Goal: Task Accomplishment & Management: Manage account settings

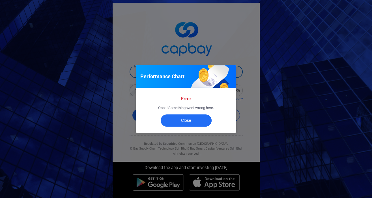
click at [114, 101] on div "Performance Chart Error Oops! Something went wrong here. Close" at bounding box center [186, 99] width 372 height 198
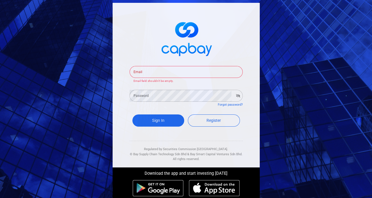
click at [155, 81] on p "Email field shouldn't be empty." at bounding box center [186, 81] width 105 height 5
click at [160, 73] on input "Email" at bounding box center [186, 72] width 113 height 12
drag, startPoint x: 498, startPoint y: 31, endPoint x: 564, endPoint y: 39, distance: 67.3
click at [372, 39] on html "Email Email Email field shouldn't be empty. Password Password Forgot password? …" at bounding box center [186, 99] width 372 height 198
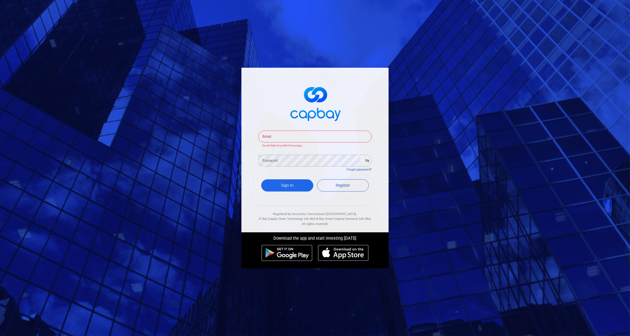
click at [275, 143] on p "Email field shouldn't be empty." at bounding box center [314, 145] width 105 height 5
click at [279, 134] on input "Email" at bounding box center [314, 136] width 113 height 12
type input "chunshui.tan@capbay.com"
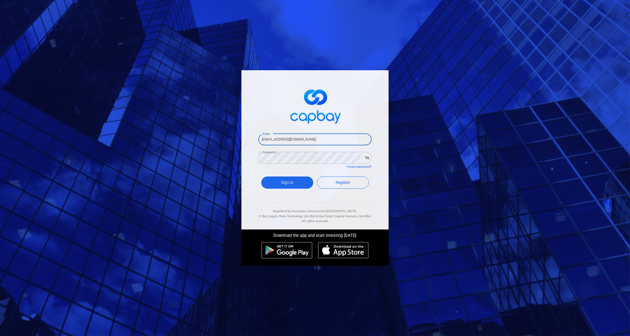
click at [287, 181] on button "Sign In" at bounding box center [287, 182] width 52 height 12
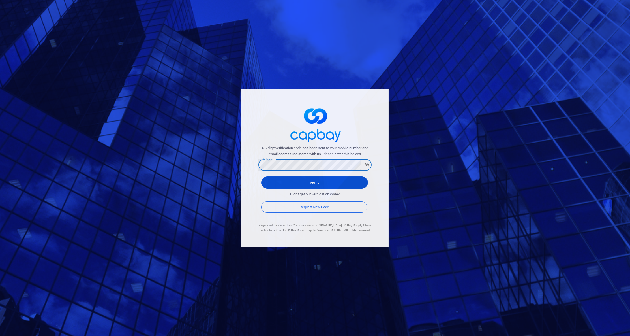
click at [314, 179] on button "Verify" at bounding box center [314, 182] width 107 height 12
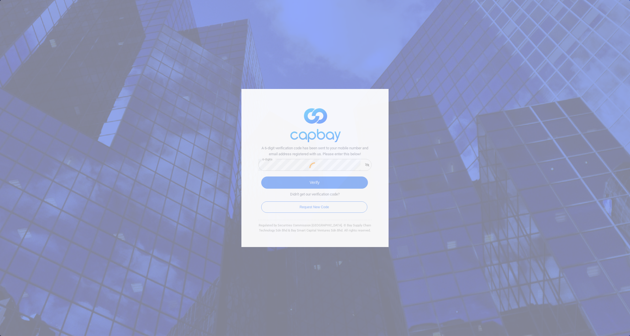
click at [284, 177] on div at bounding box center [315, 168] width 630 height 336
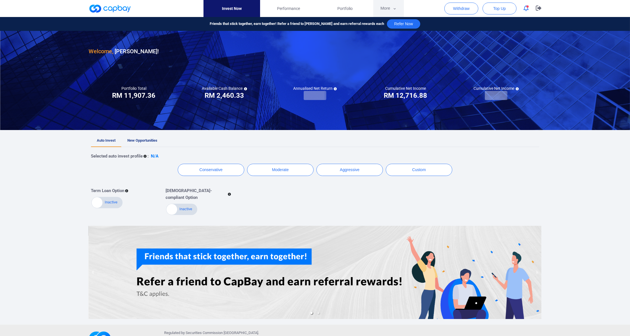
click at [372, 14] on button "More" at bounding box center [388, 8] width 30 height 17
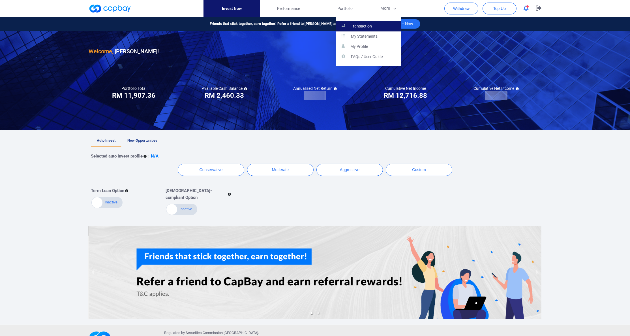
click at [372, 23] on link "Transaction" at bounding box center [368, 26] width 65 height 10
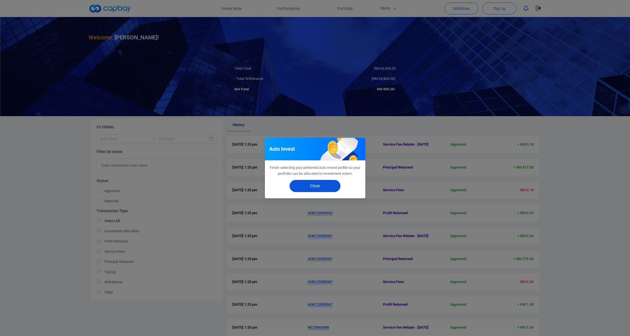
click at [315, 187] on button "Close" at bounding box center [314, 186] width 51 height 12
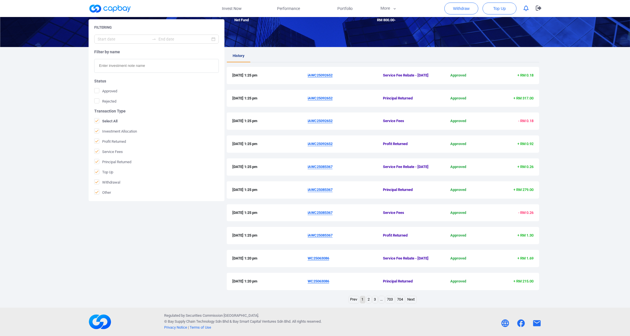
scroll to position [125, 0]
click at [497, 164] on span "+ RM 0.26" at bounding box center [508, 167] width 50 height 6
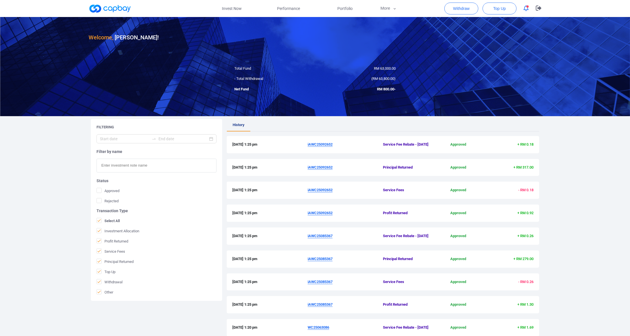
click at [334, 170] on span "iAWC25092652" at bounding box center [345, 167] width 75 height 6
click at [332, 169] on u "iAWC25092652" at bounding box center [320, 167] width 25 height 4
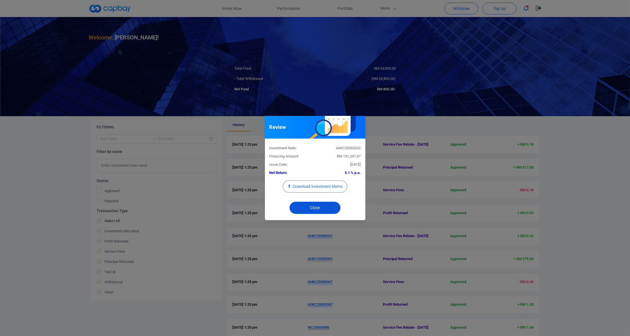
click at [316, 207] on button "Close" at bounding box center [314, 207] width 51 height 12
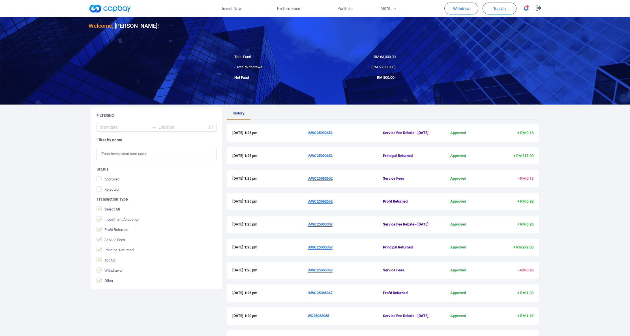
scroll to position [125, 0]
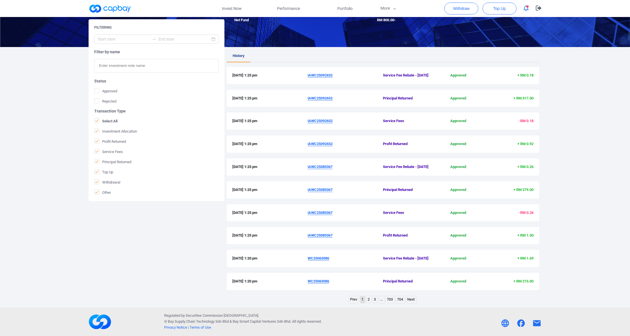
click at [414, 299] on link "Next" at bounding box center [411, 299] width 10 height 7
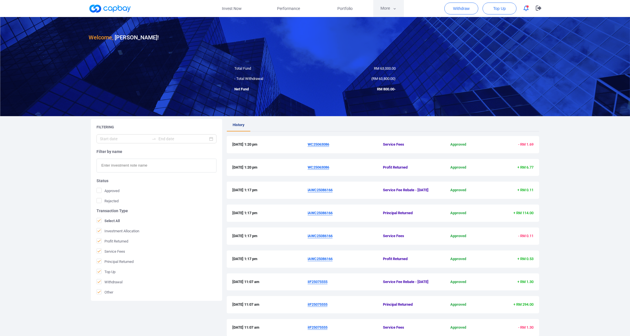
click at [387, 12] on button "More" at bounding box center [388, 8] width 30 height 17
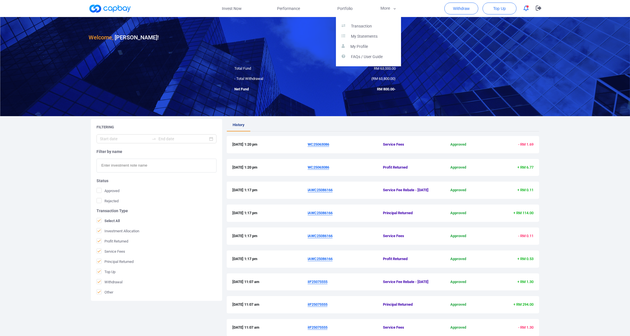
click at [381, 19] on div "Transaction My Statements My Profile FAQs / User Guide" at bounding box center [368, 41] width 65 height 49
click at [378, 23] on link "Transaction" at bounding box center [368, 26] width 65 height 10
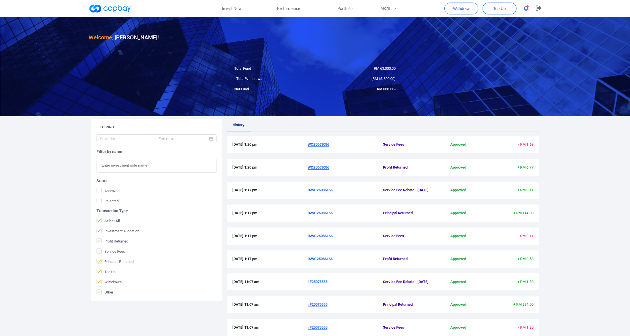
click at [330, 123] on ul "History" at bounding box center [383, 125] width 312 height 12
click at [224, 12] on link "Invest Now" at bounding box center [231, 8] width 57 height 17
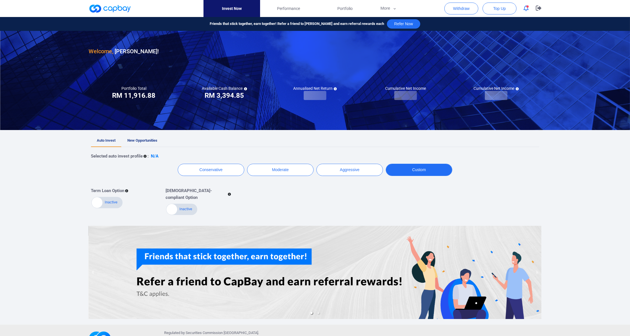
click at [415, 172] on button "Custom" at bounding box center [419, 170] width 66 height 12
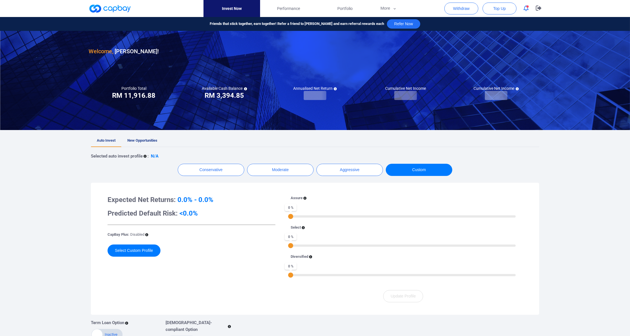
scroll to position [96, 0]
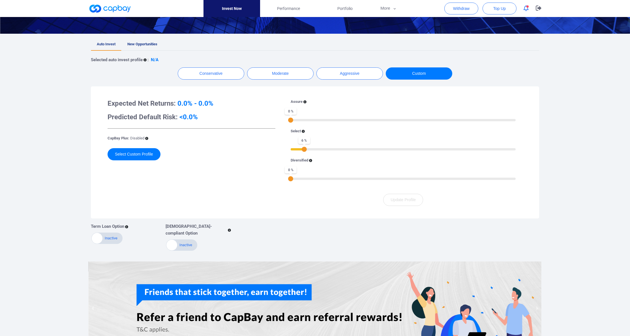
drag, startPoint x: 306, startPoint y: 161, endPoint x: 441, endPoint y: 164, distance: 135.9
click at [317, 151] on div "6 %" at bounding box center [403, 149] width 225 height 4
click at [438, 164] on div "Assure 0 % Select 6 % Diversified 0 %" at bounding box center [403, 143] width 239 height 88
drag, startPoint x: 492, startPoint y: 164, endPoint x: 428, endPoint y: 164, distance: 63.7
click at [489, 163] on div "Assure 0 % Select 42 % Diversified 0 %" at bounding box center [403, 143] width 239 height 88
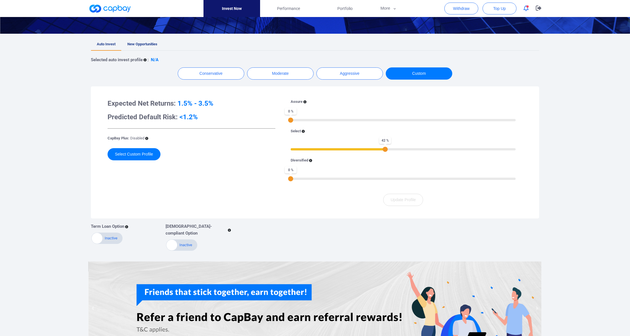
click at [403, 165] on div "Assure 0 % Select 42 % Diversified 0 %" at bounding box center [403, 143] width 239 height 88
click at [382, 165] on div "Assure 0 % Select 42 % Diversified 0 %" at bounding box center [403, 143] width 239 height 88
click at [401, 163] on div "Assure 0 % Select 42 % Diversified 0 %" at bounding box center [403, 143] width 239 height 88
click at [368, 151] on div "42 %" at bounding box center [403, 149] width 225 height 4
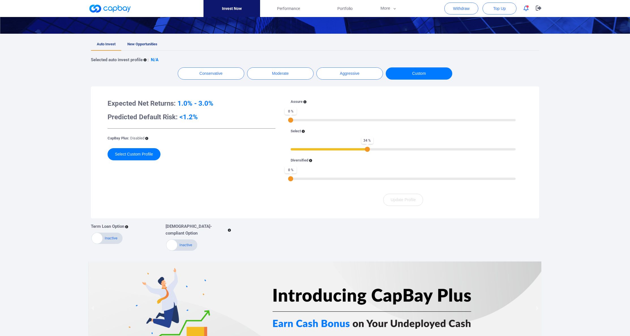
drag, startPoint x: 380, startPoint y: 164, endPoint x: 441, endPoint y: 165, distance: 61.4
click at [441, 165] on div "Assure 0 % Select 34 % Diversified 0 %" at bounding box center [403, 143] width 239 height 88
drag, startPoint x: 368, startPoint y: 160, endPoint x: 373, endPoint y: 161, distance: 5.7
click at [368, 152] on div "34 %" at bounding box center [367, 149] width 5 height 5
click at [405, 149] on div at bounding box center [403, 148] width 225 height 1
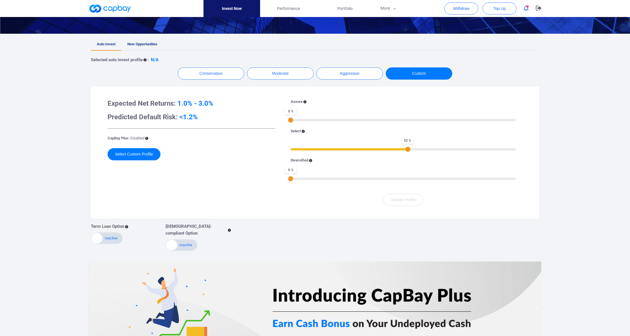
drag, startPoint x: 406, startPoint y: 162, endPoint x: 455, endPoint y: 162, distance: 49.5
click at [410, 149] on div at bounding box center [403, 148] width 225 height 1
drag, startPoint x: 455, startPoint y: 162, endPoint x: 428, endPoint y: 161, distance: 27.2
click at [428, 149] on div at bounding box center [403, 148] width 225 height 1
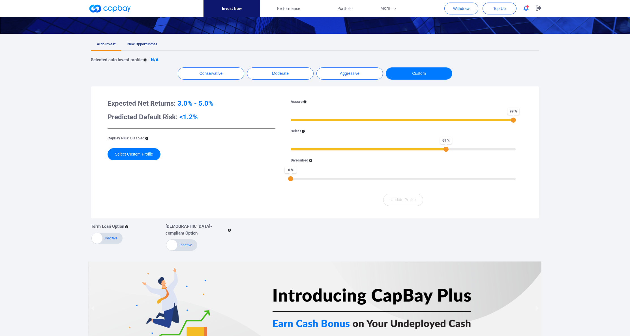
drag, startPoint x: 292, startPoint y: 132, endPoint x: 509, endPoint y: 136, distance: 217.3
click at [509, 136] on div "Assure 99 % Select 69 % Diversified 0 %" at bounding box center [403, 143] width 239 height 88
click at [443, 152] on div "69 %" at bounding box center [445, 149] width 5 height 5
drag, startPoint x: 400, startPoint y: 165, endPoint x: 375, endPoint y: 164, distance: 24.9
click at [369, 164] on div "Assure 99 % Select 69 % Diversified 0 %" at bounding box center [403, 143] width 239 height 88
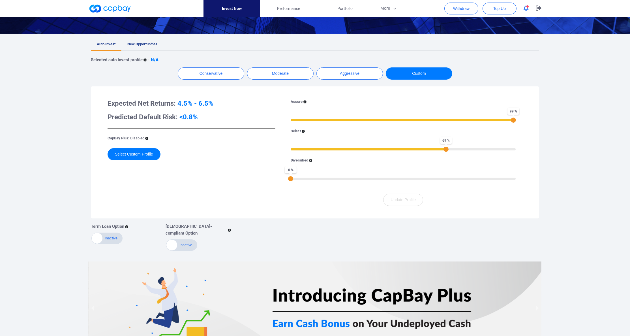
drag, startPoint x: 429, startPoint y: 159, endPoint x: 407, endPoint y: 162, distance: 22.0
click at [427, 151] on div "Select 69 %" at bounding box center [403, 139] width 225 height 23
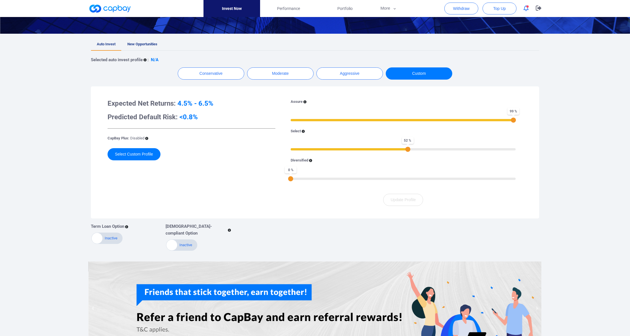
click at [407, 151] on div "52 %" at bounding box center [403, 149] width 225 height 4
click at [138, 160] on button "Select Custom Profile" at bounding box center [134, 154] width 53 height 12
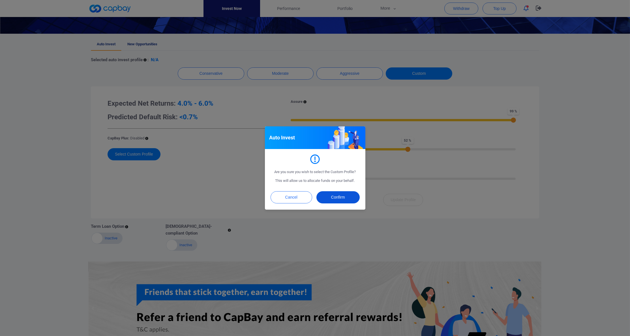
click at [329, 203] on button "Confirm" at bounding box center [337, 197] width 43 height 12
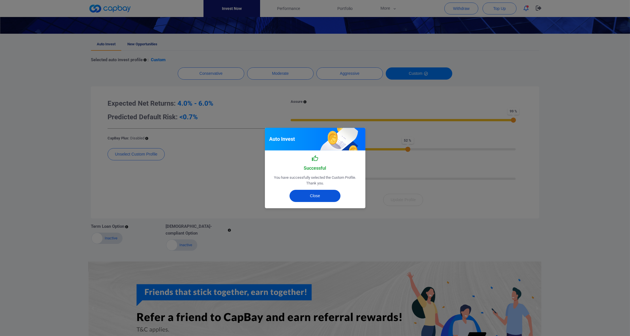
click at [308, 196] on button "Close" at bounding box center [314, 196] width 51 height 12
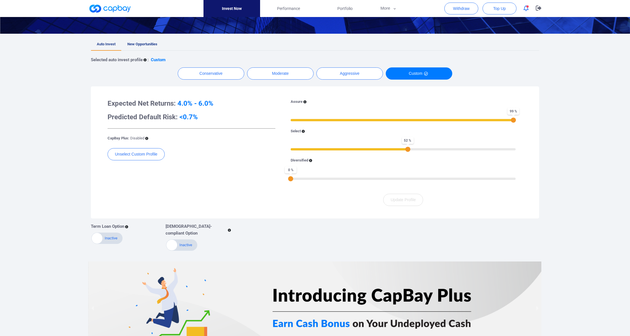
scroll to position [0, 0]
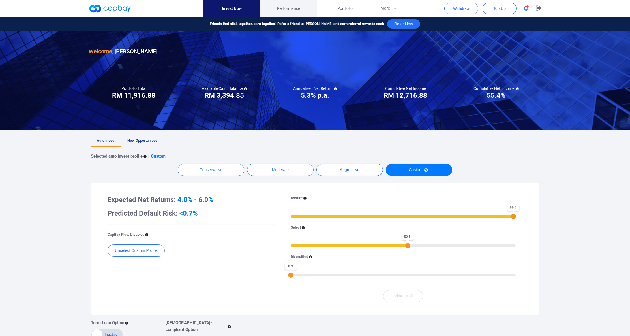
click at [293, 10] on span "Performance" at bounding box center [288, 8] width 23 height 6
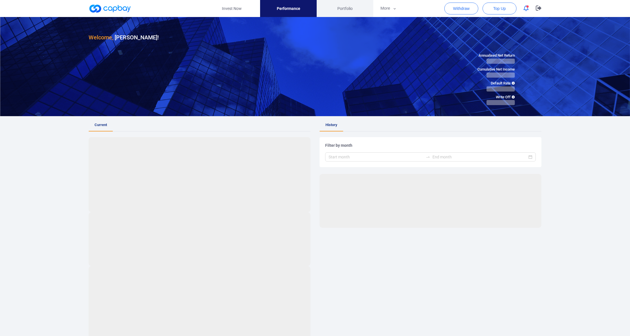
click at [327, 11] on link "Portfolio" at bounding box center [345, 8] width 57 height 17
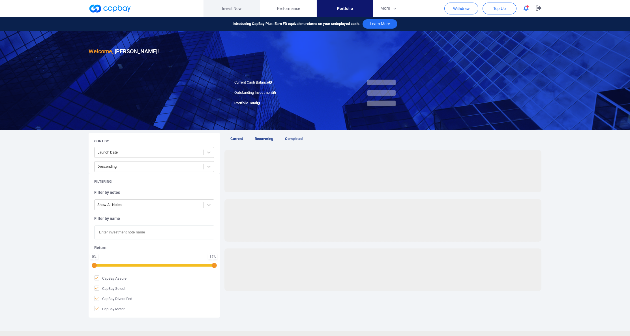
click at [235, 12] on link "Invest Now" at bounding box center [231, 8] width 57 height 17
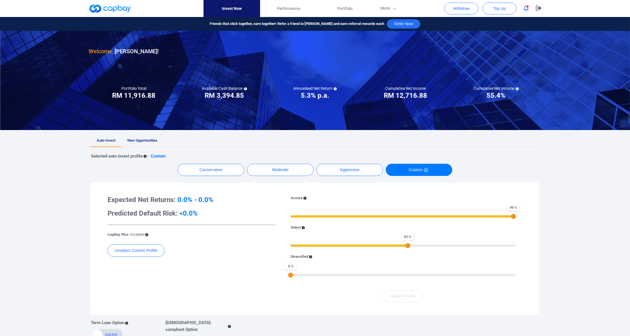
scroll to position [85, 0]
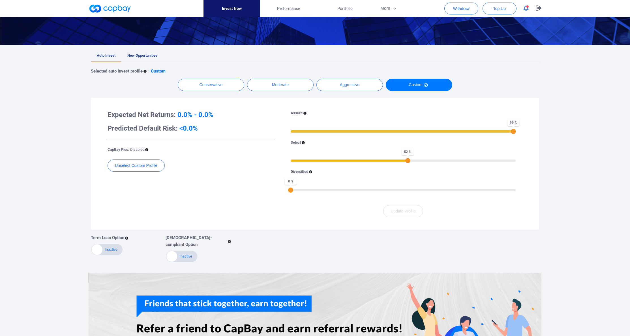
click at [511, 134] on div "99 %" at bounding box center [513, 131] width 5 height 5
drag, startPoint x: 510, startPoint y: 141, endPoint x: 523, endPoint y: 143, distance: 12.3
click at [516, 142] on div "Assure 99 % Select 52 % Diversified 0 %" at bounding box center [403, 154] width 239 height 88
click at [523, 143] on div "Assure 100 % Select 52 % Diversified 0 % Update Profile" at bounding box center [403, 163] width 247 height 107
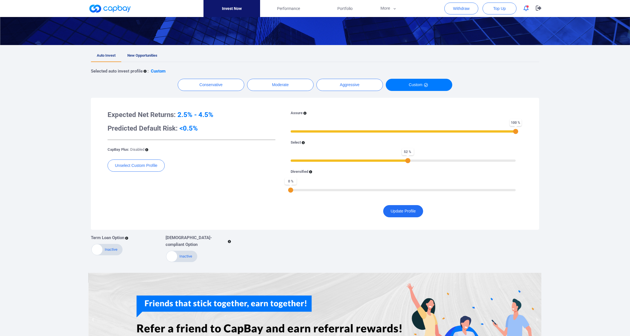
drag, startPoint x: 407, startPoint y: 172, endPoint x: 473, endPoint y: 173, distance: 65.6
click at [409, 163] on div "52 %" at bounding box center [407, 160] width 5 height 5
click at [473, 160] on div at bounding box center [403, 159] width 225 height 1
drag, startPoint x: 502, startPoint y: 173, endPoint x: 529, endPoint y: 173, distance: 27.2
click at [531, 173] on div "Expected Net Returns: 4.5% - 6.5% Predicted Default Risk: <0.8% CapBay Plus: Di…" at bounding box center [314, 163] width 437 height 121
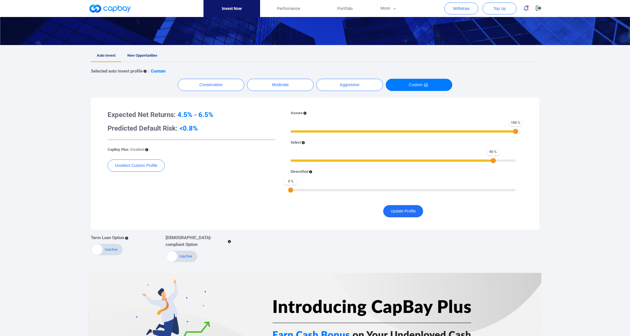
click at [491, 163] on div "90 %" at bounding box center [493, 160] width 5 height 5
drag, startPoint x: 510, startPoint y: 175, endPoint x: 490, endPoint y: 173, distance: 20.3
click at [525, 175] on div "Expected Net Returns: 4.5% - 6.5% Predicted Default Risk: <0.8% CapBay Plus: Di…" at bounding box center [314, 163] width 437 height 121
drag, startPoint x: 491, startPoint y: 173, endPoint x: 486, endPoint y: 173, distance: 4.5
click at [490, 162] on div "92 %" at bounding box center [403, 160] width 225 height 4
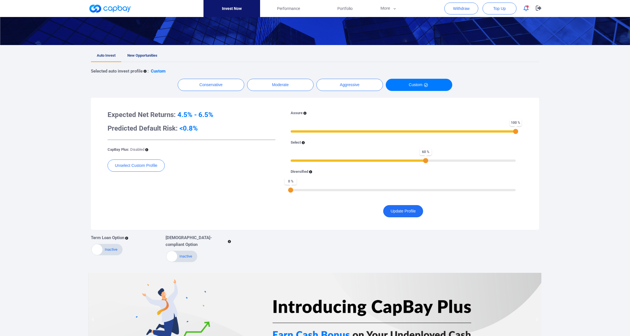
drag, startPoint x: 486, startPoint y: 173, endPoint x: 422, endPoint y: 172, distance: 64.5
click at [423, 163] on div "60 %" at bounding box center [425, 160] width 5 height 5
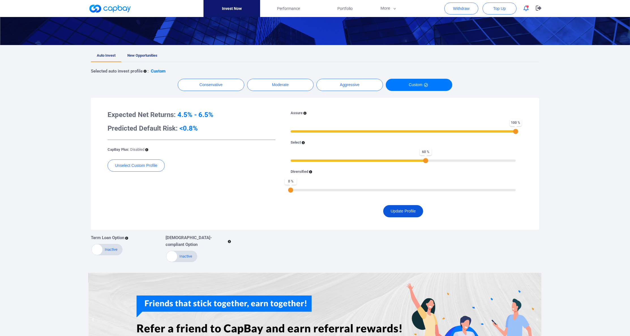
click at [391, 217] on button "Update Profile" at bounding box center [403, 211] width 40 height 12
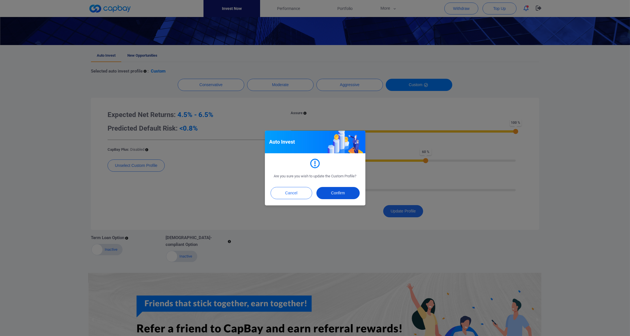
click at [333, 194] on button "Confirm" at bounding box center [337, 193] width 43 height 12
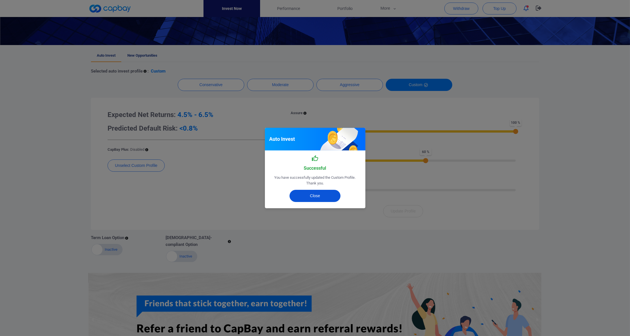
click at [326, 195] on button "Close" at bounding box center [314, 196] width 51 height 12
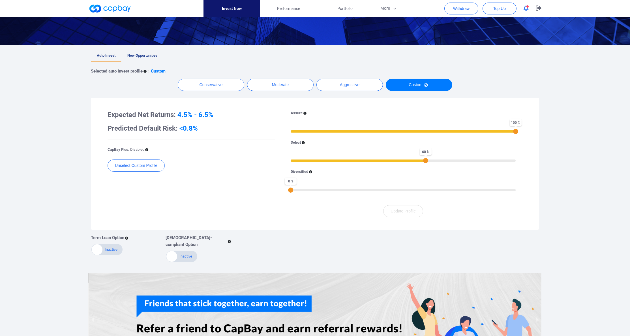
scroll to position [0, 0]
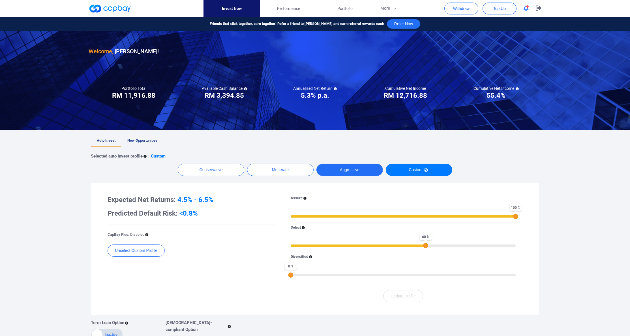
click at [343, 175] on button "Aggressive" at bounding box center [349, 170] width 66 height 12
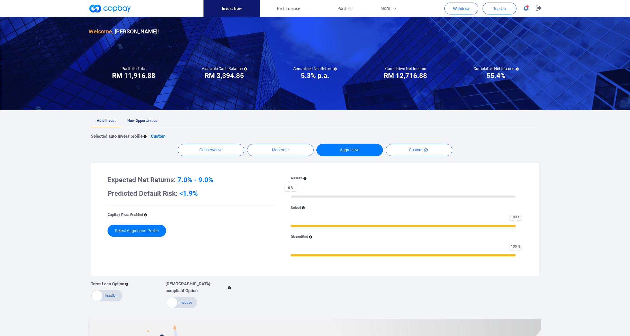
scroll to position [45, 0]
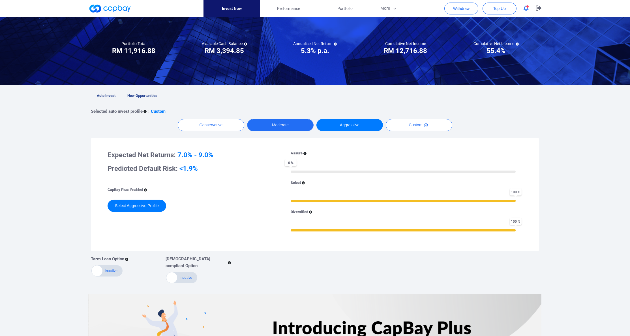
click at [271, 131] on button "Moderate" at bounding box center [280, 125] width 66 height 12
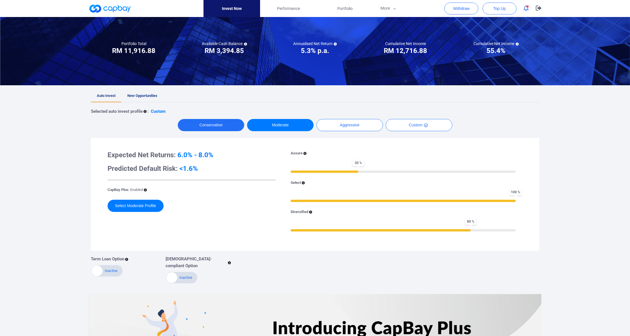
click at [216, 131] on button "Conservative" at bounding box center [211, 125] width 66 height 12
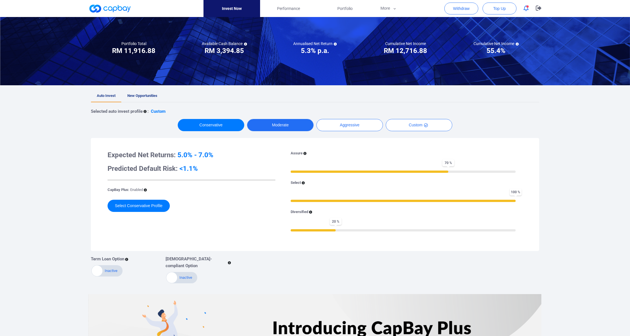
click at [282, 131] on button "Moderate" at bounding box center [280, 125] width 66 height 12
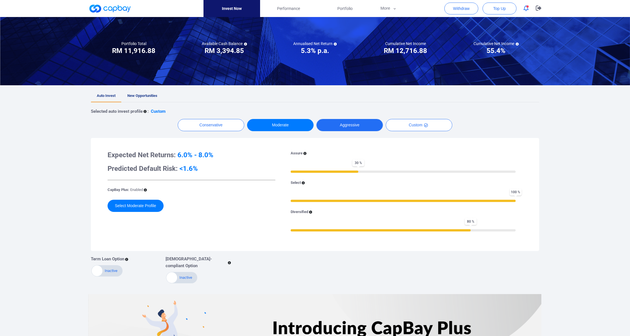
click at [361, 131] on button "Aggressive" at bounding box center [349, 125] width 66 height 12
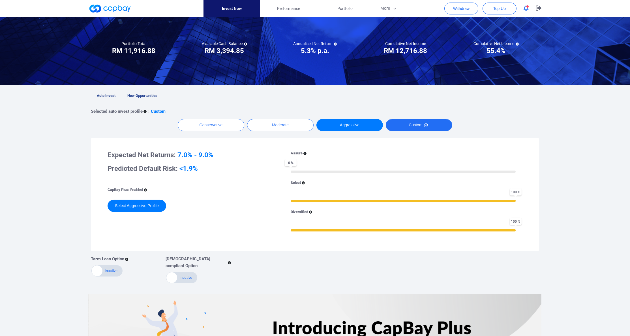
click at [422, 131] on button "Custom" at bounding box center [419, 125] width 66 height 12
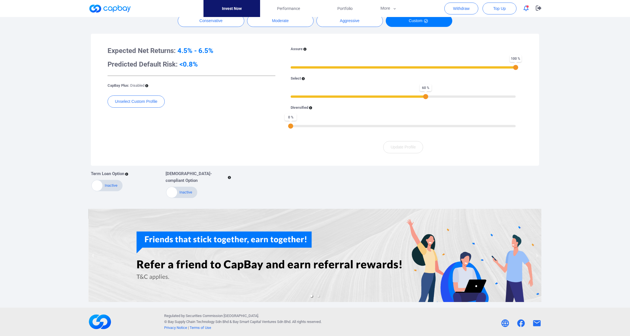
scroll to position [42, 0]
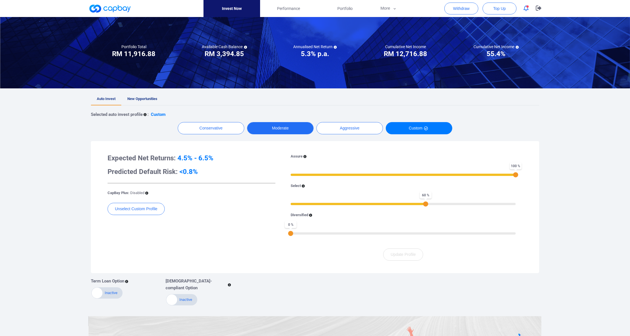
click at [286, 128] on button "Moderate" at bounding box center [280, 128] width 66 height 12
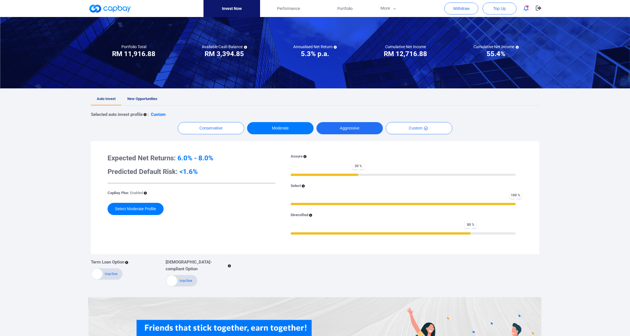
click at [356, 134] on button "Aggressive" at bounding box center [349, 128] width 66 height 12
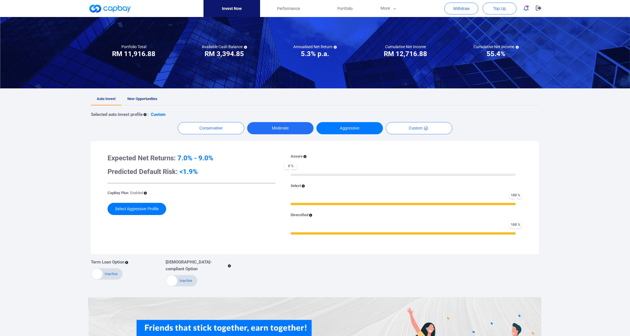
click at [301, 134] on button "Moderate" at bounding box center [280, 128] width 66 height 12
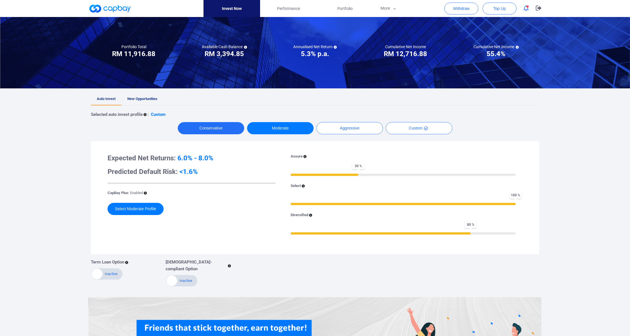
click at [226, 134] on button "Conservative" at bounding box center [211, 128] width 66 height 12
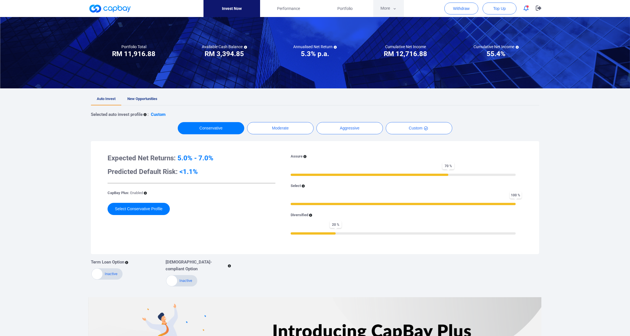
click at [383, 12] on button "More" at bounding box center [388, 8] width 30 height 17
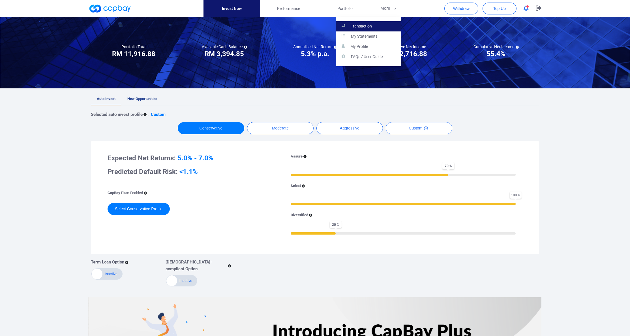
click at [368, 30] on link "Transaction" at bounding box center [368, 26] width 65 height 10
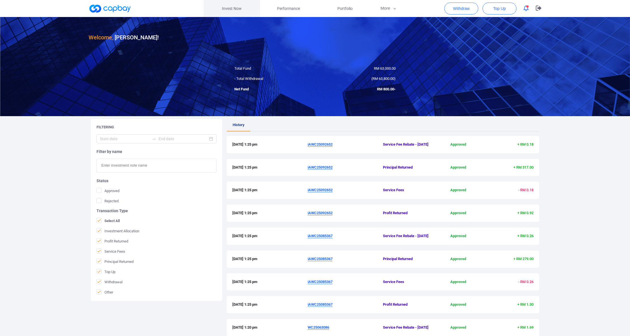
click at [238, 8] on link "Invest Now" at bounding box center [231, 8] width 57 height 17
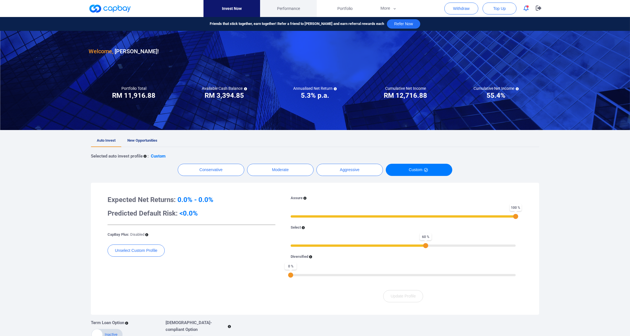
click at [295, 7] on span "Performance" at bounding box center [288, 8] width 23 height 6
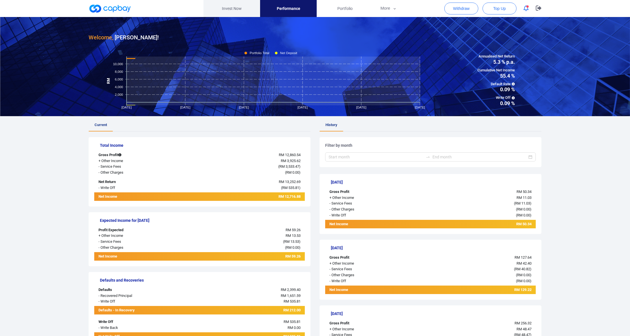
click at [242, 11] on link "Invest Now" at bounding box center [231, 8] width 57 height 17
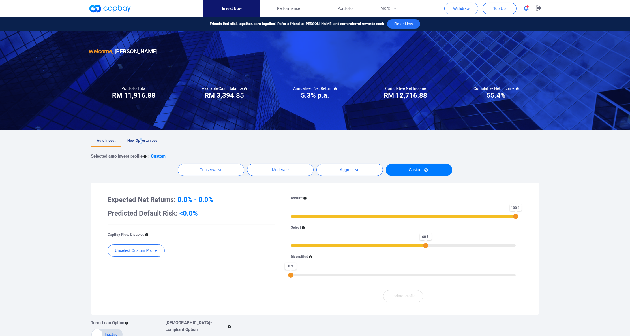
click at [148, 142] on span "New Opportunities" at bounding box center [142, 140] width 30 height 4
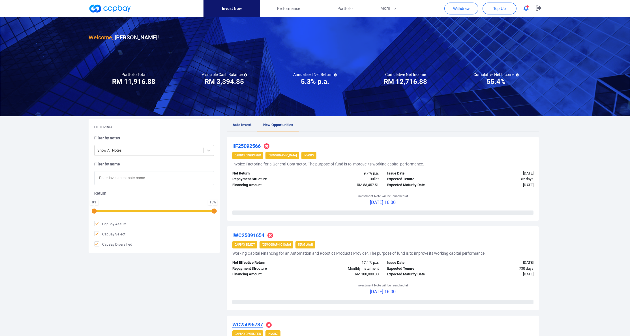
click at [242, 126] on span "Auto Invest" at bounding box center [242, 125] width 19 height 4
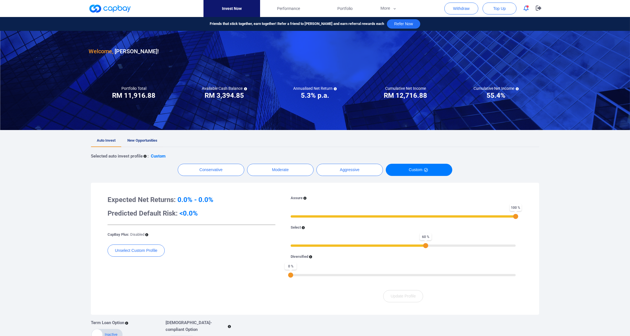
click at [156, 141] on span "New Opportunities" at bounding box center [142, 140] width 30 height 4
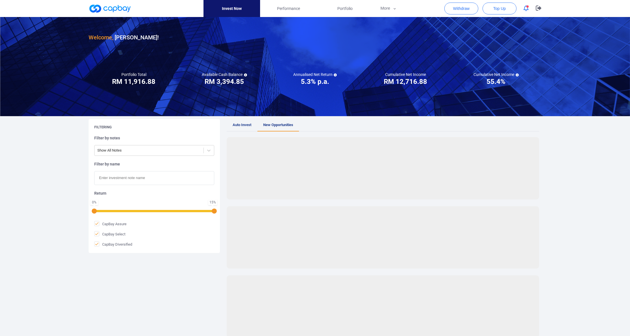
scroll to position [3, 0]
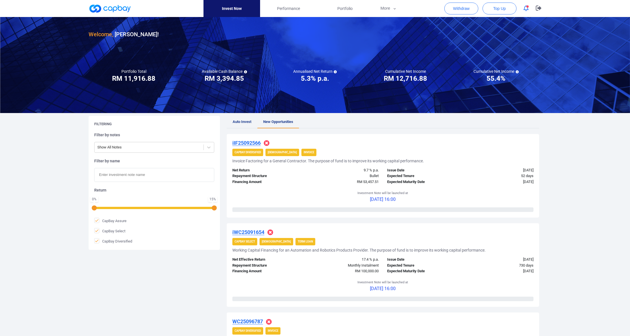
click at [260, 145] on u "iIF25092566" at bounding box center [246, 143] width 28 height 6
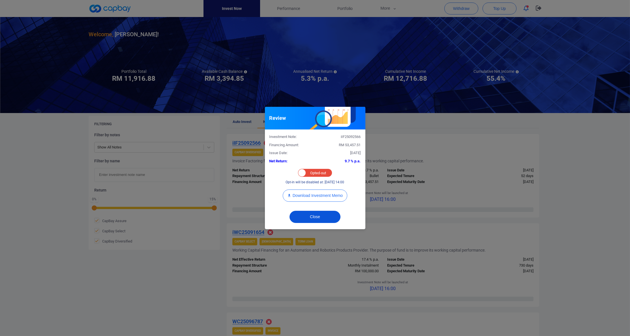
click at [310, 223] on button "Close" at bounding box center [314, 217] width 51 height 12
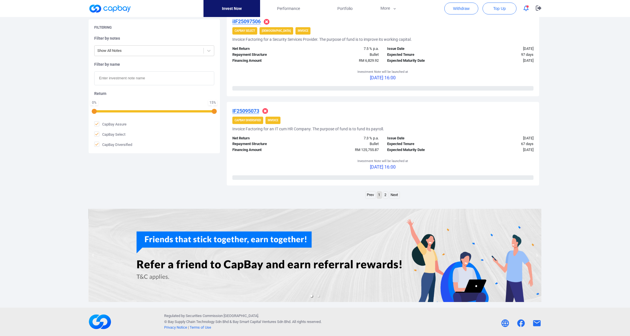
scroll to position [856, 0]
click at [386, 198] on link "2" at bounding box center [385, 194] width 5 height 7
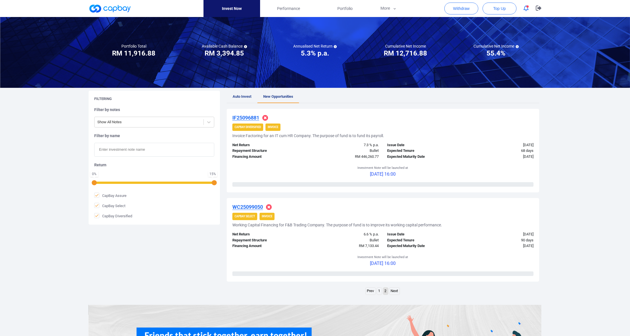
click at [380, 294] on link "1" at bounding box center [379, 290] width 5 height 7
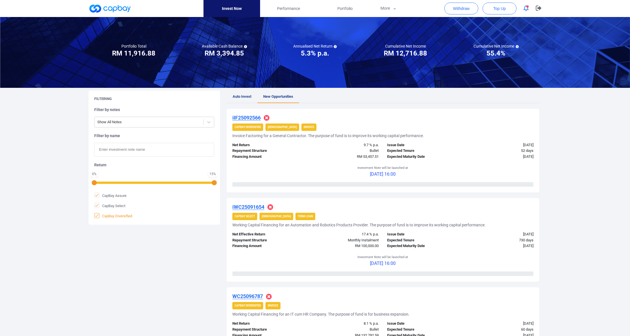
click at [120, 218] on span "CapBay Diversified" at bounding box center [113, 216] width 38 height 6
click at [0, 0] on input "CapBay Diversified" at bounding box center [0, 0] width 0 height 0
click at [137, 240] on button "Apply" at bounding box center [154, 233] width 120 height 12
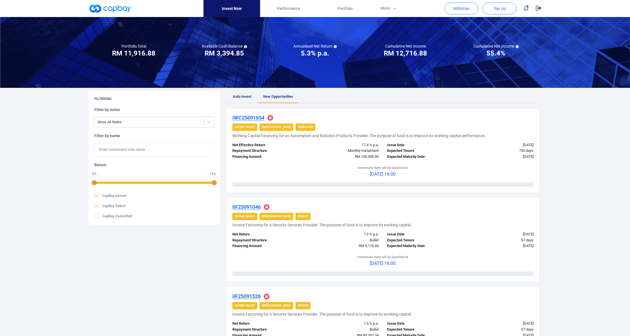
scroll to position [113, 0]
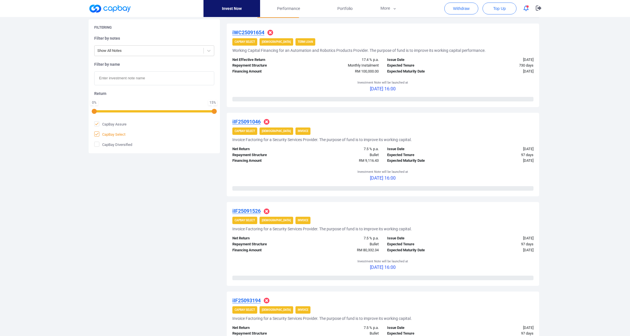
click at [111, 137] on span "CapBay Select" at bounding box center [109, 134] width 31 height 6
click at [0, 0] on input "CapBay Select" at bounding box center [0, 0] width 0 height 0
click at [121, 127] on span "CapBay Assure" at bounding box center [110, 124] width 32 height 6
click at [0, 0] on input "CapBay Assure" at bounding box center [0, 0] width 0 height 0
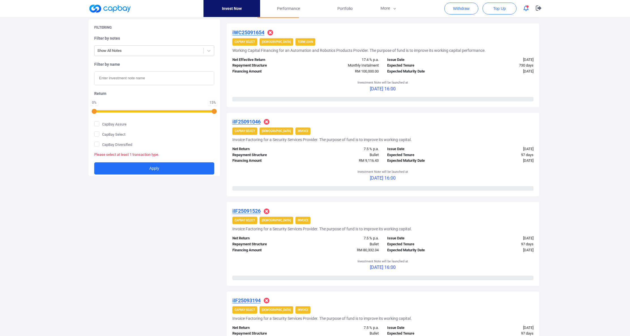
click at [123, 153] on form "CapBay Assure CapBay Select CapBay Diversified Please select at least 1 transac…" at bounding box center [154, 147] width 120 height 53
click at [119, 161] on form "CapBay Assure CapBay Select CapBay Diversified Please select at least 1 transac…" at bounding box center [154, 147] width 120 height 53
click at [124, 147] on span "CapBay Diversified" at bounding box center [113, 144] width 38 height 6
click at [0, 0] on input "CapBay Diversified" at bounding box center [0, 0] width 0 height 0
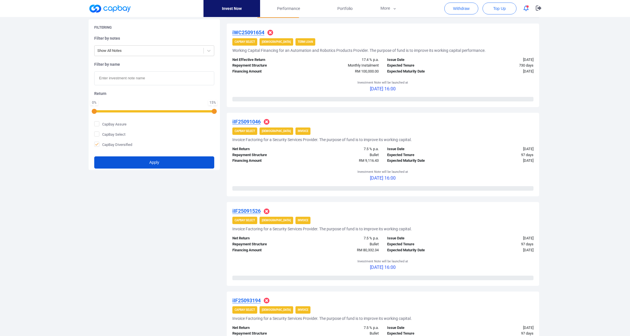
click at [134, 168] on button "Apply" at bounding box center [154, 162] width 120 height 12
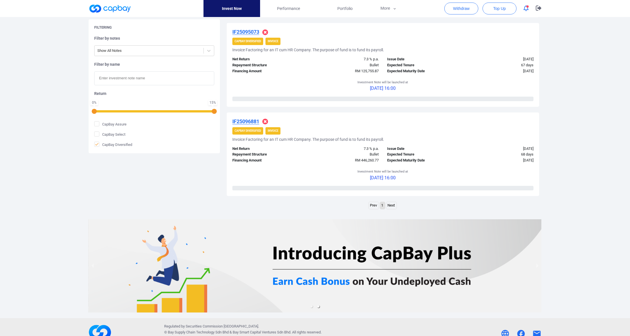
scroll to position [352, 0]
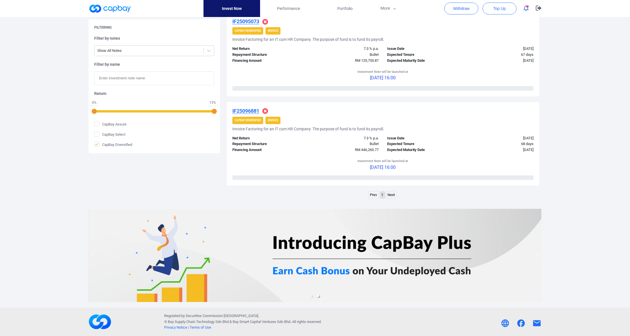
click at [256, 102] on div "IF25096881 CapBay Diversified Invoice Invoice Factoring for an IT cum HR Compan…" at bounding box center [383, 143] width 312 height 83
click at [258, 108] on u "IF25096881" at bounding box center [245, 111] width 27 height 6
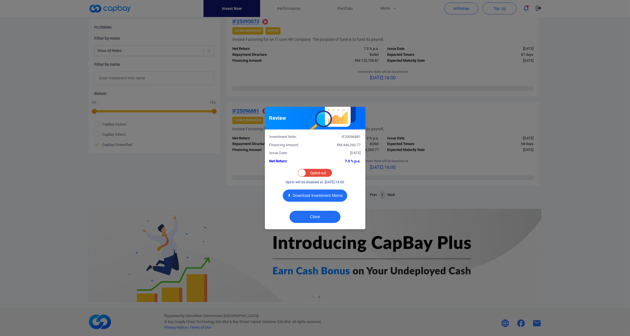
click at [317, 197] on button "Download Investment Memo" at bounding box center [315, 195] width 65 height 12
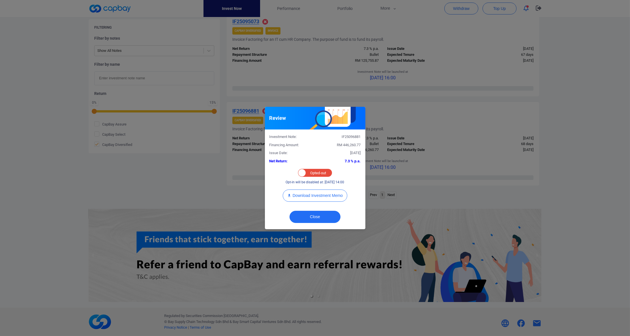
click at [183, 187] on div "Review Investment Note: IF25096881 Financing Amount: RM 446,260.77 Issue Date: …" at bounding box center [315, 168] width 630 height 336
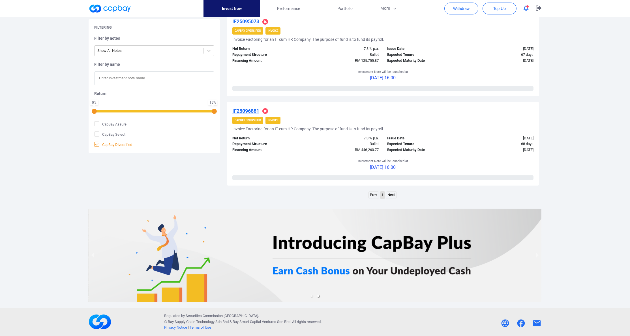
click at [121, 147] on span "CapBay Diversified" at bounding box center [113, 144] width 38 height 6
click at [0, 0] on input "CapBay Diversified" at bounding box center [0, 0] width 0 height 0
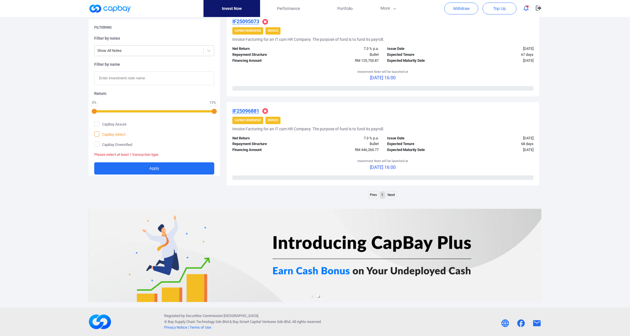
click at [121, 137] on span "CapBay Select" at bounding box center [109, 134] width 31 height 6
click at [0, 0] on input "CapBay Select" at bounding box center [0, 0] width 0 height 0
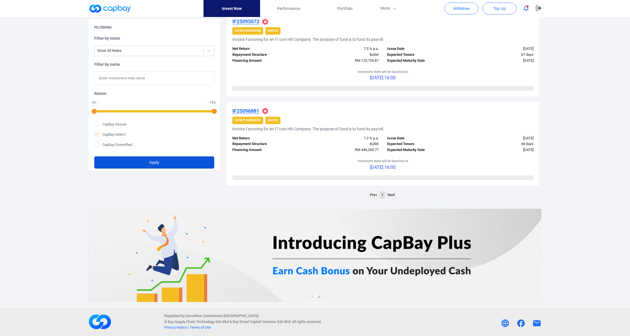
click at [128, 168] on button "Apply" at bounding box center [154, 162] width 120 height 12
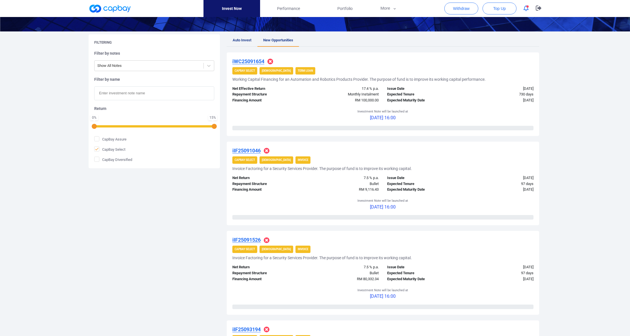
scroll to position [81, 0]
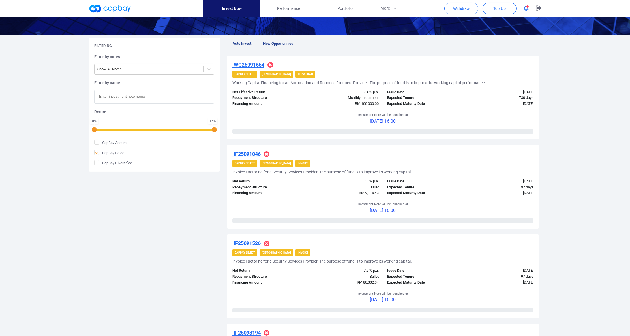
click at [262, 65] on u "iWC25091654" at bounding box center [248, 65] width 32 height 6
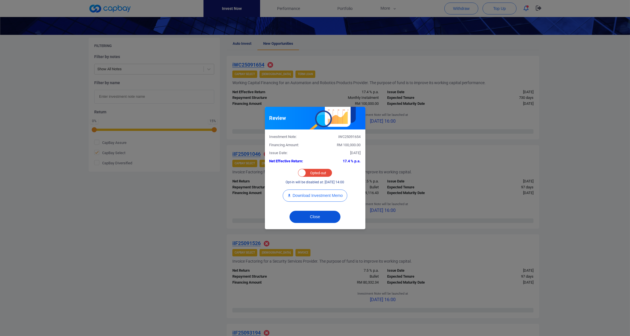
click at [313, 222] on button "Close" at bounding box center [314, 217] width 51 height 12
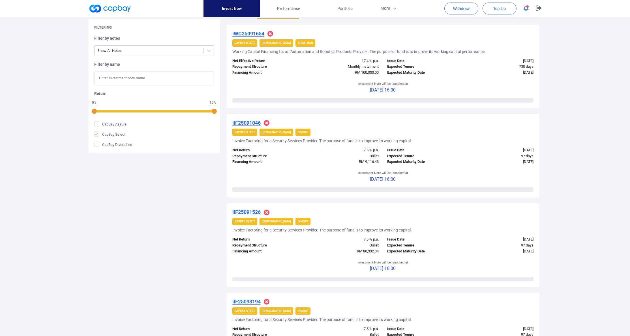
scroll to position [138, 0]
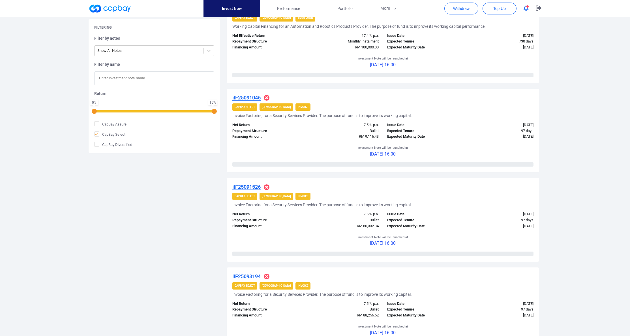
click at [260, 101] on h4 "iIF25091046" at bounding box center [246, 97] width 28 height 7
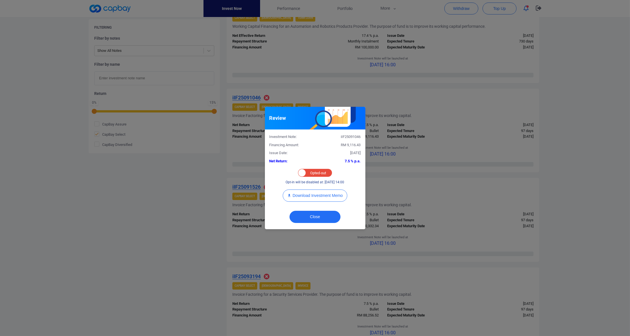
click at [313, 169] on div "Opted-in Opted-out" at bounding box center [315, 173] width 34 height 8
click at [315, 171] on div "Opted-in Opted-out" at bounding box center [315, 173] width 34 height 8
checkbox input "true"
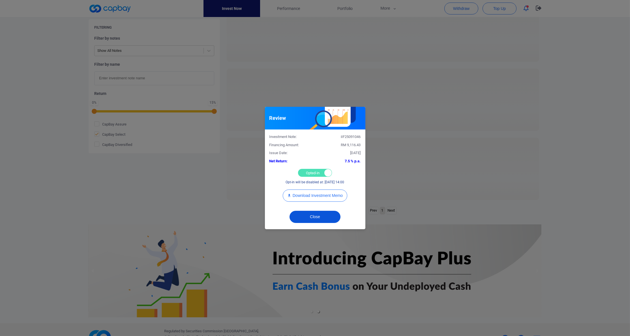
click at [325, 223] on button "Close" at bounding box center [314, 217] width 51 height 12
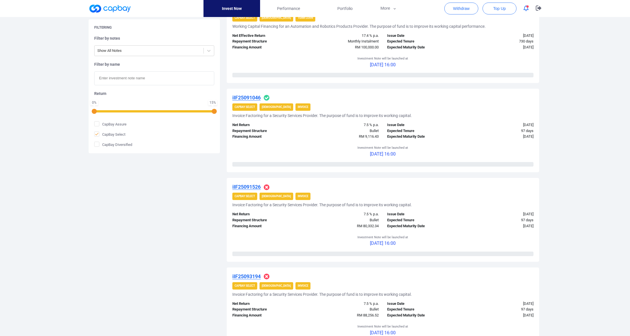
scroll to position [209, 0]
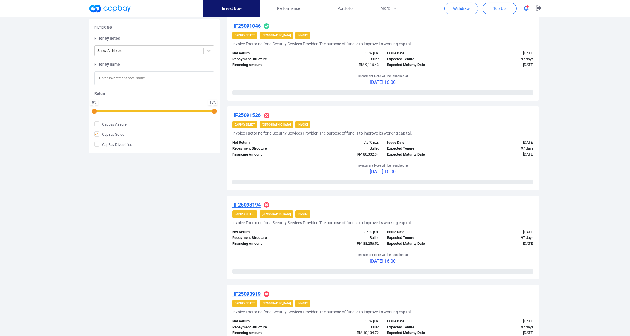
click at [250, 118] on u "iIF25091526" at bounding box center [246, 115] width 28 height 6
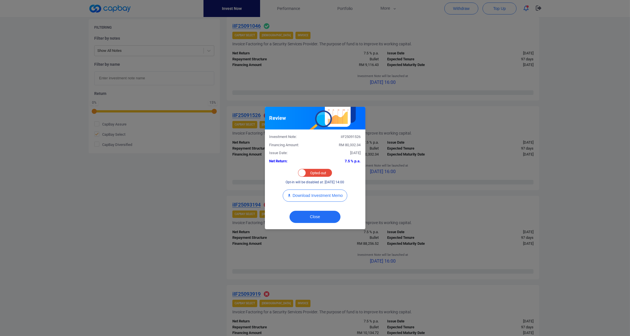
click at [317, 174] on div "Opted-in Opted-out" at bounding box center [315, 173] width 34 height 8
checkbox input "true"
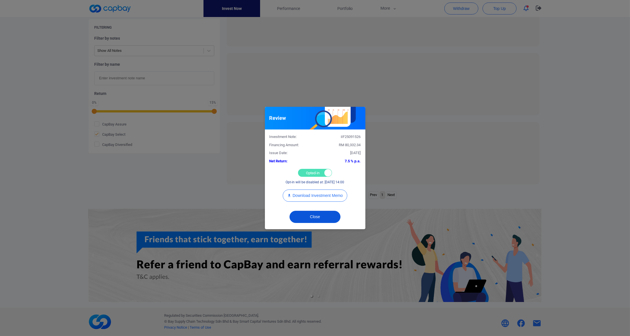
scroll to position [159, 0]
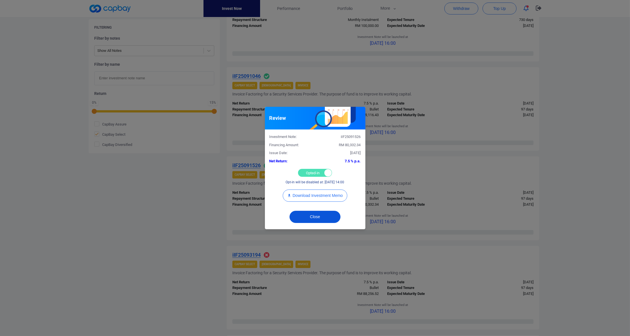
click at [316, 220] on button "Close" at bounding box center [314, 217] width 51 height 12
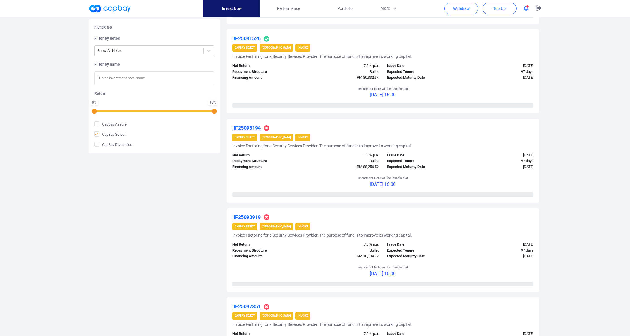
scroll to position [311, 0]
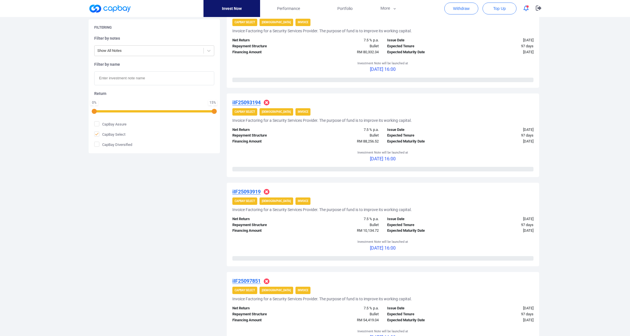
click at [252, 105] on u "iIF25093194" at bounding box center [246, 102] width 28 height 6
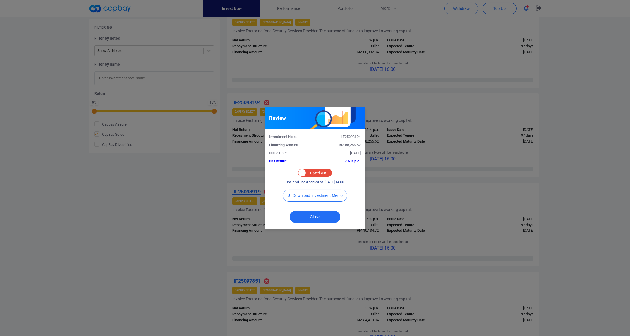
click at [307, 176] on div "Opted-in Opted-out" at bounding box center [315, 173] width 34 height 8
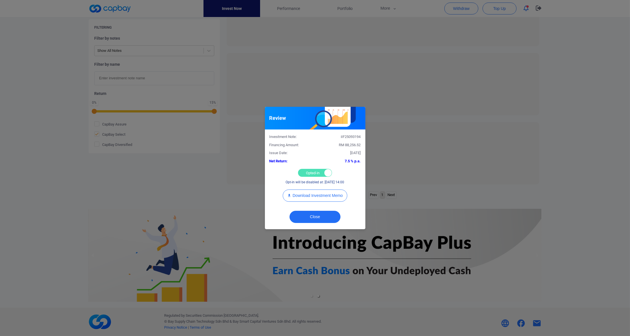
click at [310, 175] on div "Opted-in Opted-out" at bounding box center [315, 173] width 34 height 8
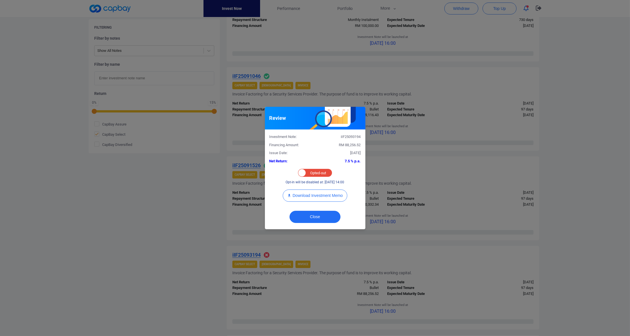
click at [314, 175] on div "Opted-in Opted-out" at bounding box center [315, 173] width 34 height 8
checkbox input "true"
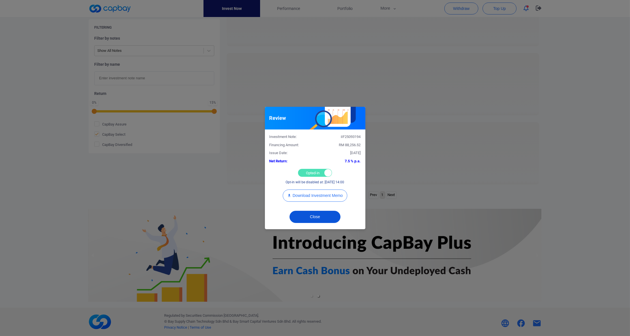
click at [315, 215] on button "Close" at bounding box center [314, 217] width 51 height 12
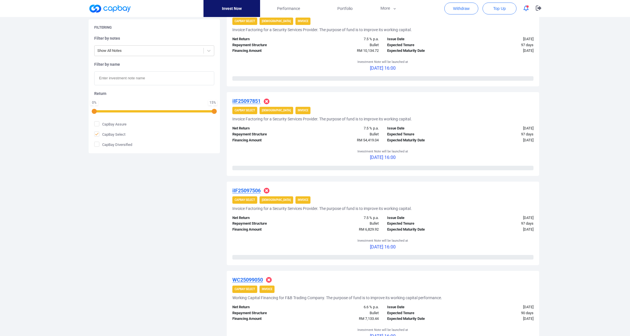
scroll to position [447, 0]
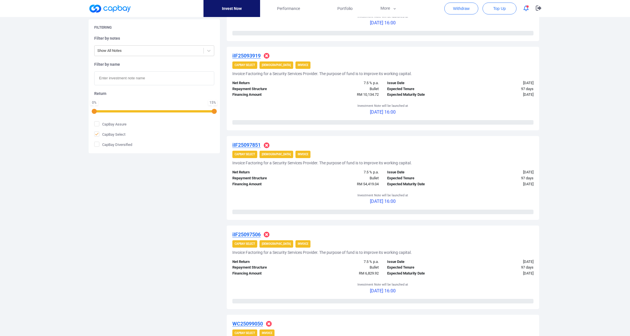
click at [249, 59] on u "iIF25093919" at bounding box center [246, 56] width 28 height 6
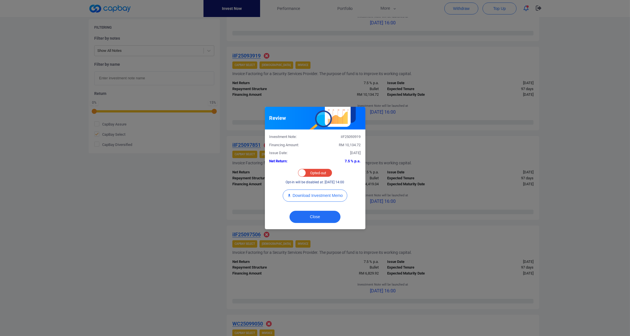
click at [307, 174] on div "Opted-in Opted-out" at bounding box center [315, 173] width 34 height 8
checkbox input "true"
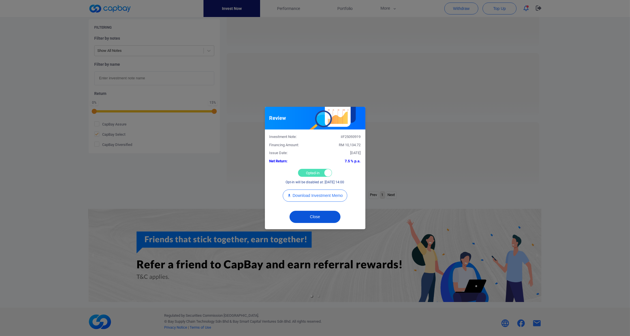
click at [318, 223] on button "Close" at bounding box center [314, 217] width 51 height 12
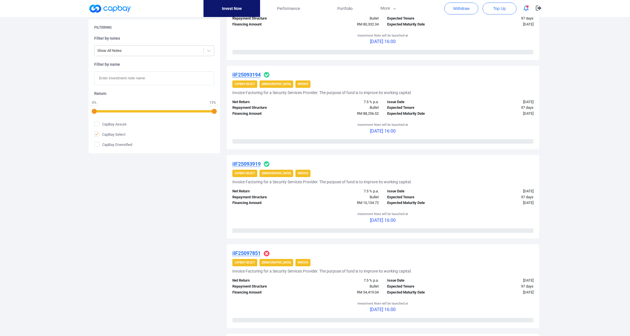
scroll to position [441, 0]
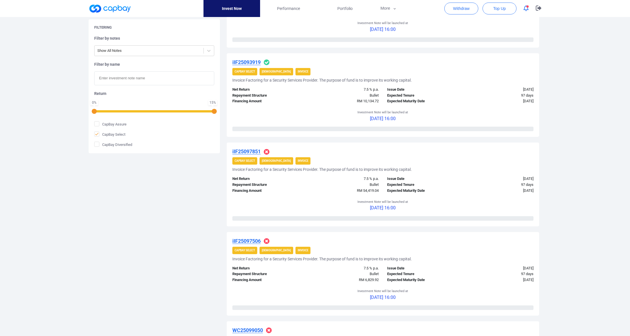
click at [254, 154] on u "iIF25097851" at bounding box center [246, 151] width 28 height 6
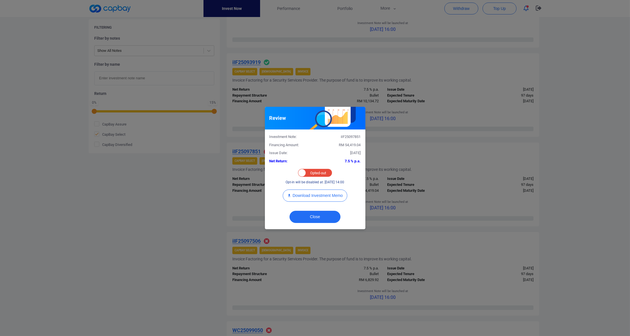
click at [315, 172] on div "Opted-in Opted-out" at bounding box center [315, 173] width 34 height 8
checkbox input "true"
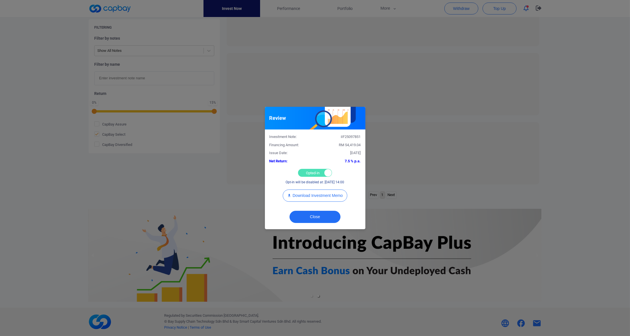
scroll to position [159, 0]
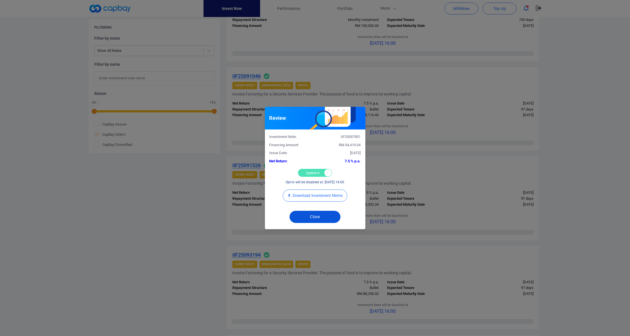
click at [315, 219] on button "Close" at bounding box center [314, 217] width 51 height 12
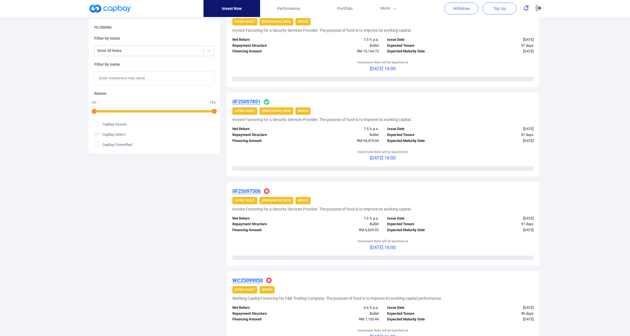
scroll to position [576, 0]
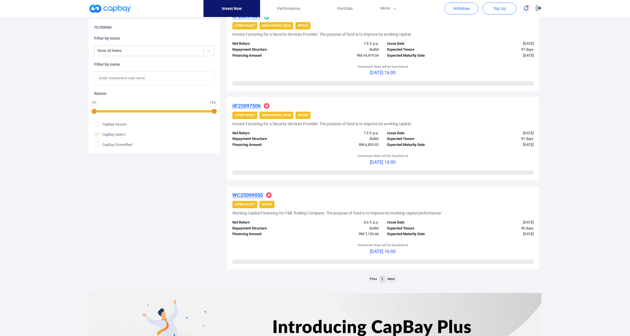
click at [252, 109] on u "iIF25097506" at bounding box center [246, 106] width 28 height 6
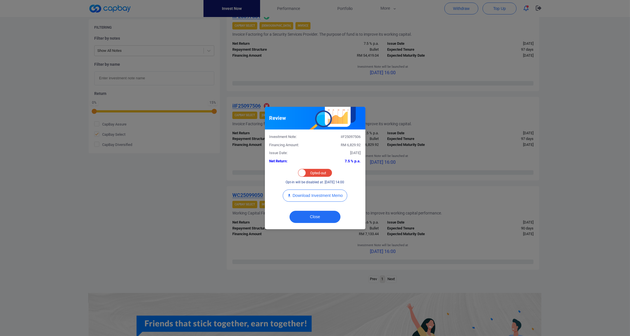
click at [322, 171] on div "Opted-in Opted-out" at bounding box center [315, 173] width 34 height 8
checkbox input "true"
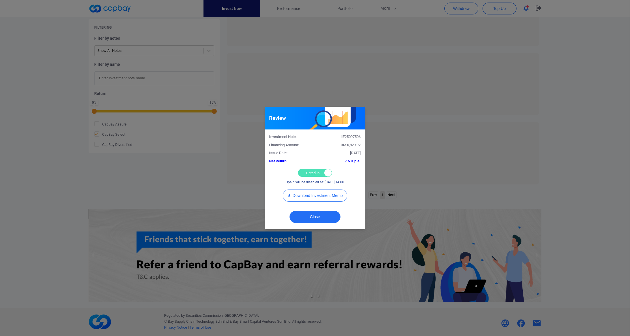
scroll to position [159, 0]
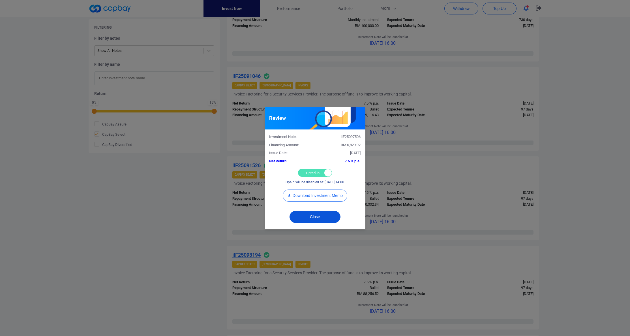
click at [312, 223] on button "Close" at bounding box center [314, 217] width 51 height 12
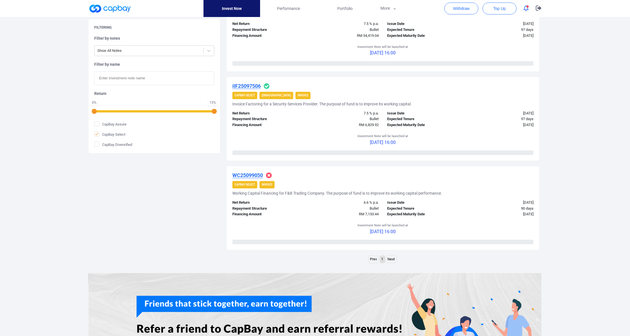
scroll to position [700, 0]
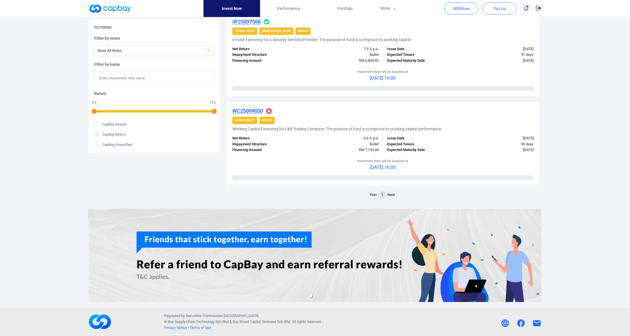
click at [250, 114] on u "WC25099050" at bounding box center [247, 111] width 31 height 6
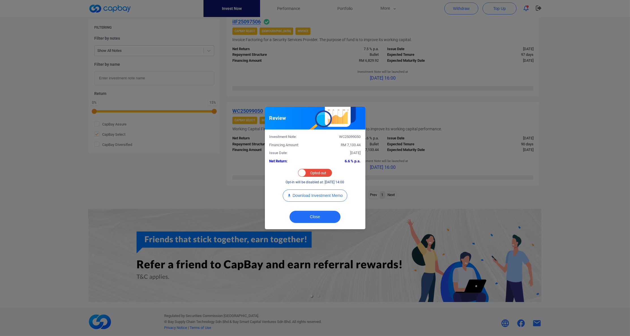
click at [318, 173] on div "Opted-in Opted-out" at bounding box center [315, 173] width 34 height 8
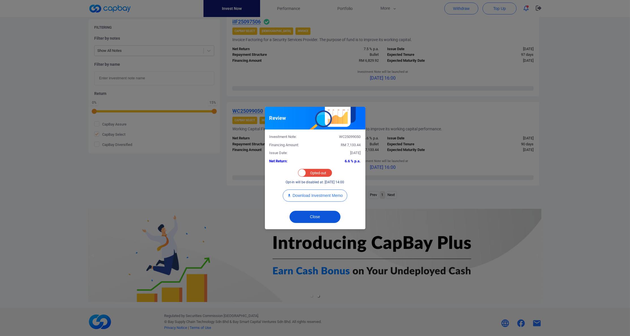
checkbox input "true"
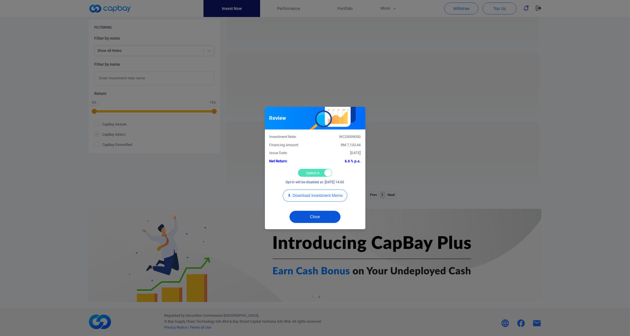
click at [315, 219] on button "Close" at bounding box center [314, 217] width 51 height 12
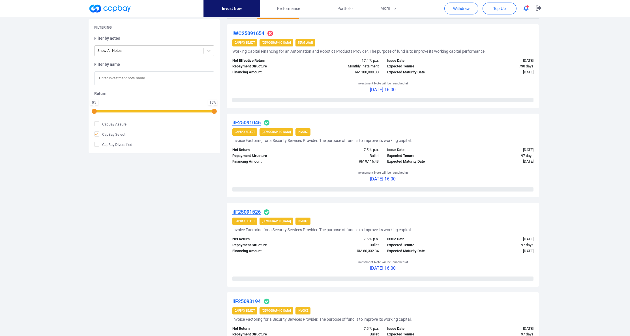
scroll to position [0, 0]
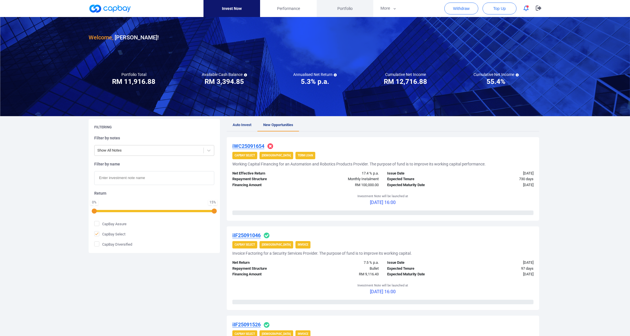
click at [338, 12] on link "Portfolio" at bounding box center [345, 8] width 57 height 17
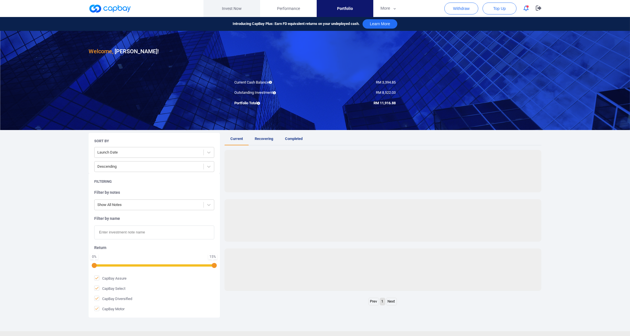
click at [232, 12] on link "Invest Now" at bounding box center [231, 8] width 57 height 17
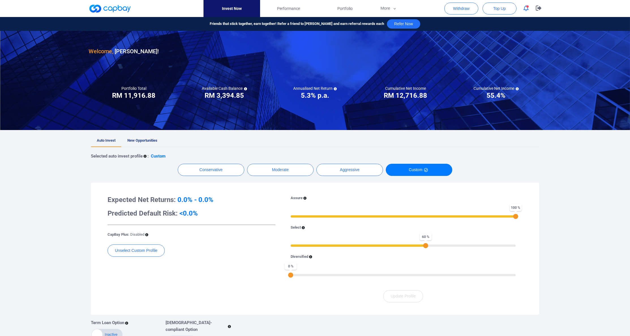
click at [391, 21] on div "Friends that stick together, earn together! Refer a friend to [PERSON_NAME] and…" at bounding box center [315, 24] width 630 height 14
click at [383, 8] on button "More" at bounding box center [388, 8] width 30 height 17
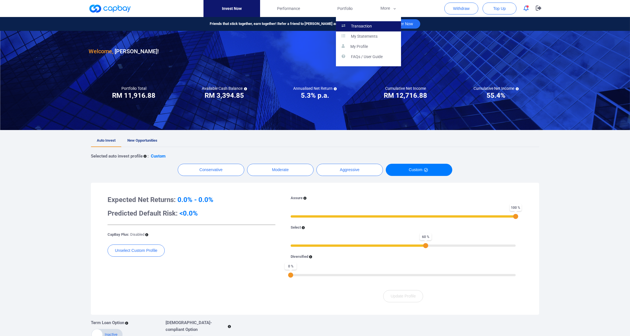
click at [371, 24] on p "Transaction" at bounding box center [361, 26] width 21 height 5
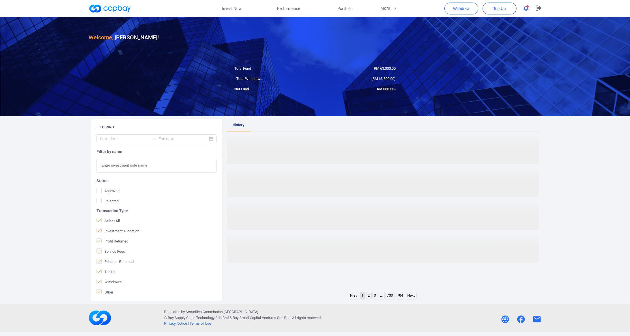
click at [289, 85] on div at bounding box center [315, 66] width 630 height 99
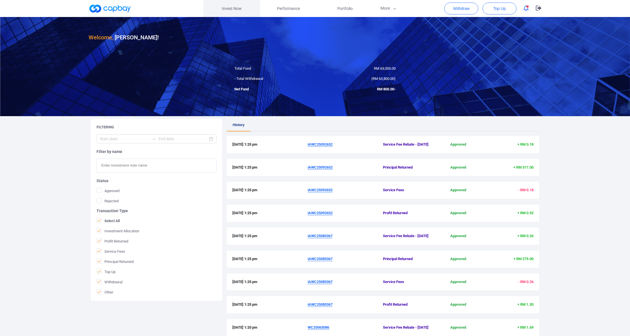
click at [239, 14] on link "Invest Now" at bounding box center [231, 8] width 57 height 17
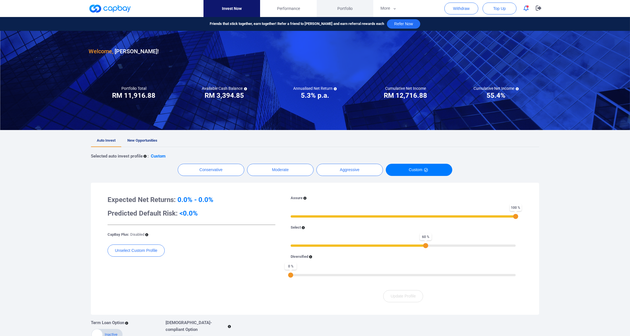
click at [340, 14] on link "Portfolio" at bounding box center [345, 8] width 57 height 17
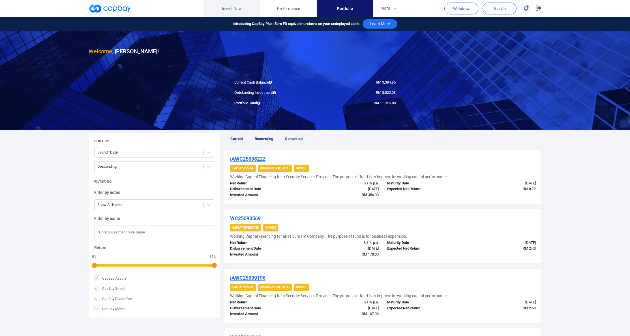
click at [228, 12] on link "Invest Now" at bounding box center [231, 8] width 57 height 17
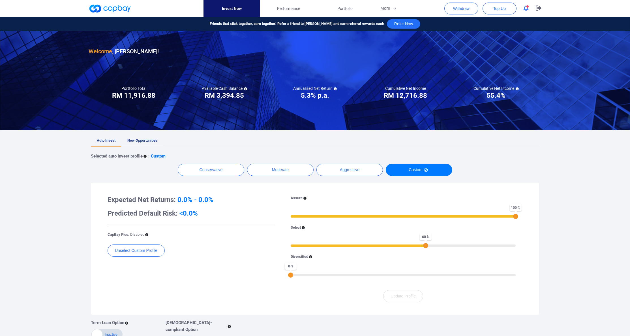
click at [163, 147] on link "New Opportunities" at bounding box center [142, 140] width 42 height 12
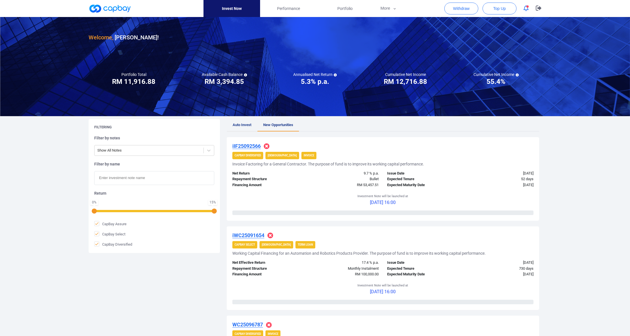
click at [238, 126] on span "Auto Invest" at bounding box center [242, 125] width 19 height 4
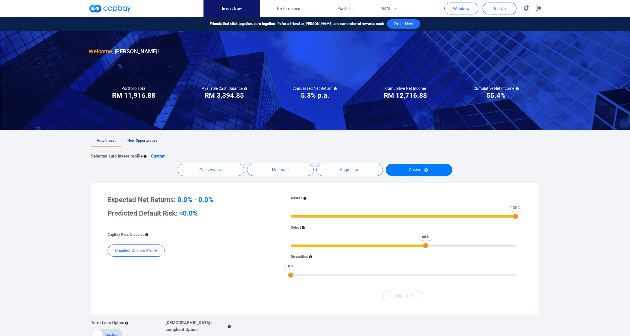
scroll to position [96, 0]
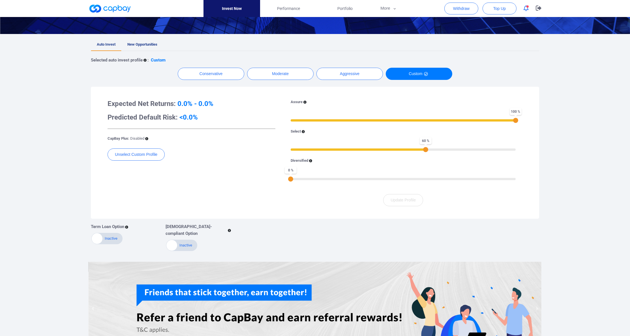
click at [274, 141] on div "CapBay Plus: Disabled" at bounding box center [192, 139] width 168 height 6
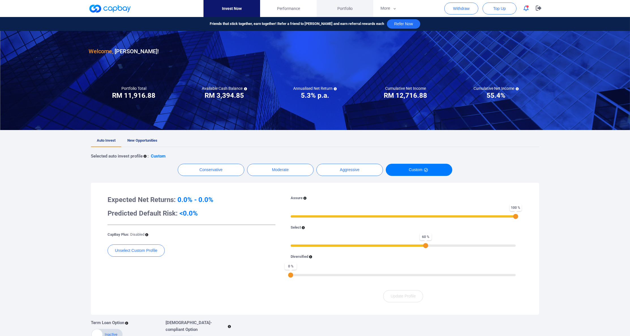
click at [348, 12] on span "Portfolio" at bounding box center [344, 8] width 15 height 6
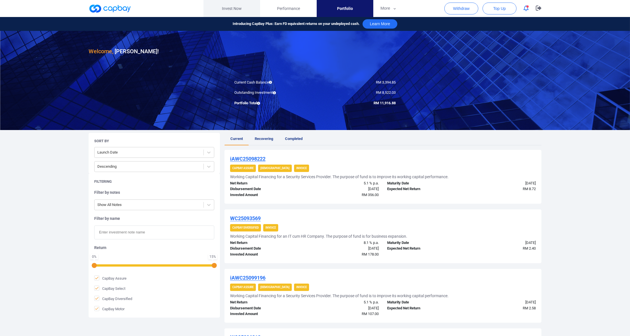
click at [218, 12] on link "Invest Now" at bounding box center [231, 8] width 57 height 17
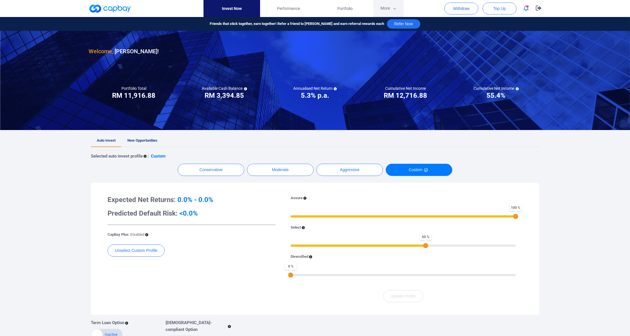
click at [381, 12] on button "More" at bounding box center [388, 8] width 30 height 17
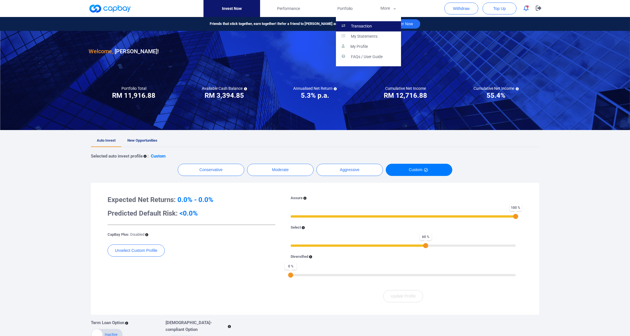
click at [367, 24] on p "Transaction" at bounding box center [361, 26] width 21 height 5
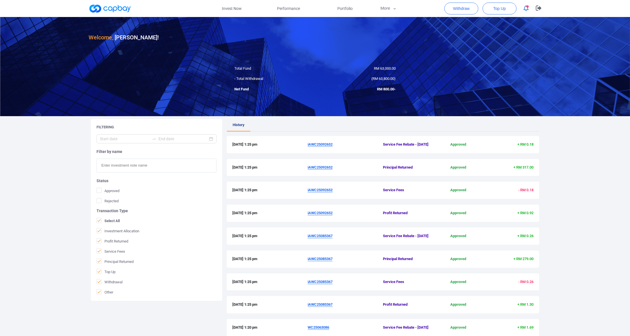
click at [278, 77] on div "- Total Withdrawal" at bounding box center [272, 79] width 85 height 6
